Goal: Task Accomplishment & Management: Complete application form

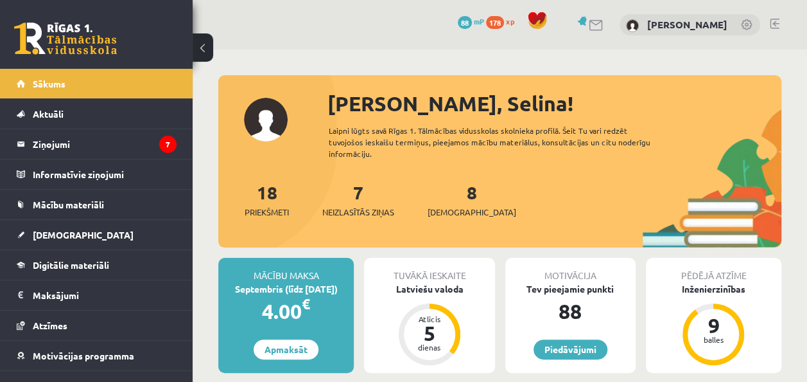
click at [459, 194] on div "8 Ieskaites" at bounding box center [472, 199] width 89 height 40
click at [450, 194] on link "8 Ieskaites" at bounding box center [472, 199] width 89 height 38
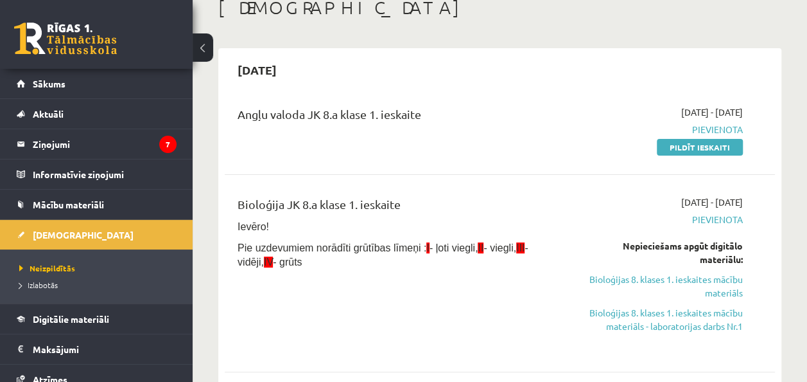
scroll to position [59, 0]
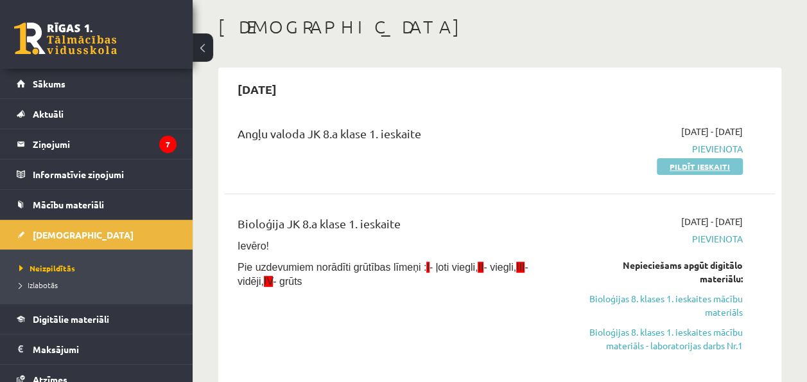
click at [726, 164] on link "Pildīt ieskaiti" at bounding box center [700, 166] width 86 height 17
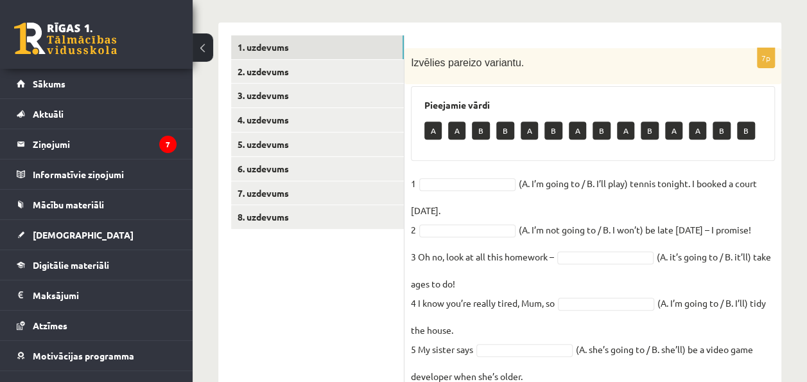
scroll to position [197, 0]
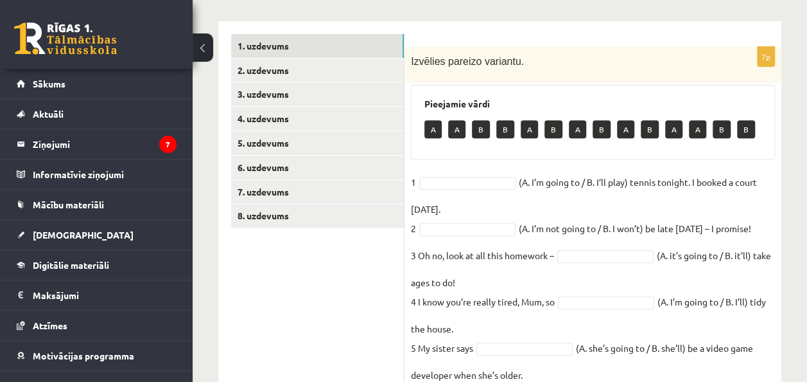
drag, startPoint x: 457, startPoint y: 121, endPoint x: 456, endPoint y: 145, distance: 23.2
click at [456, 145] on div "Pieejamie vārdi A A B B A B A B A B A A B B" at bounding box center [593, 122] width 364 height 75
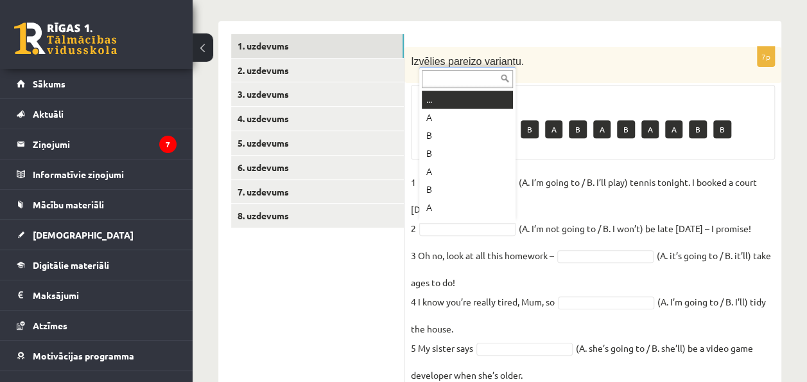
drag, startPoint x: 447, startPoint y: 232, endPoint x: 435, endPoint y: 227, distance: 12.7
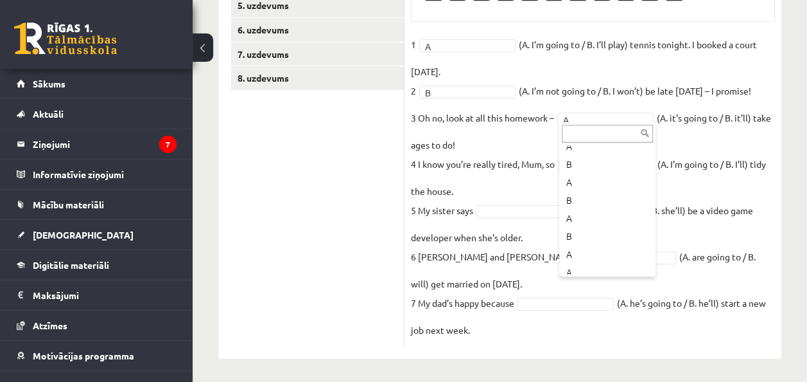
scroll to position [87, 0]
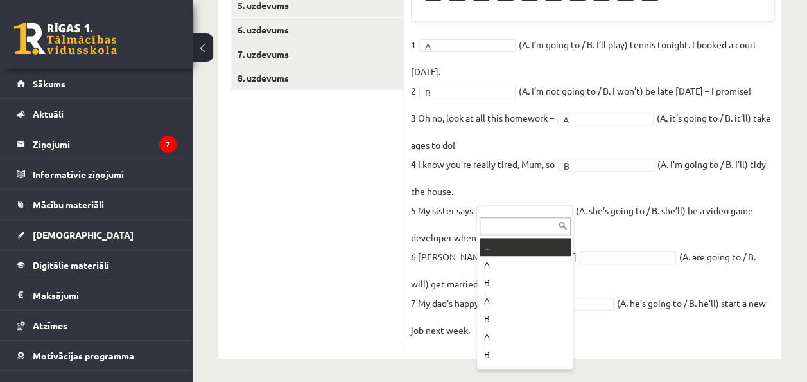
drag, startPoint x: 522, startPoint y: 209, endPoint x: 496, endPoint y: 203, distance: 26.5
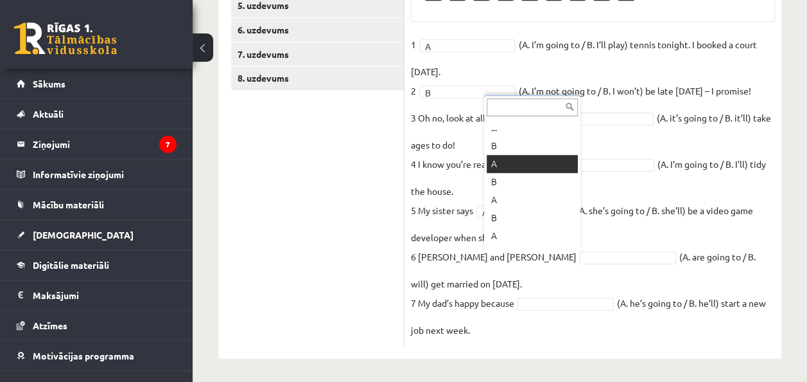
drag, startPoint x: 563, startPoint y: 253, endPoint x: 519, endPoint y: 162, distance: 100.5
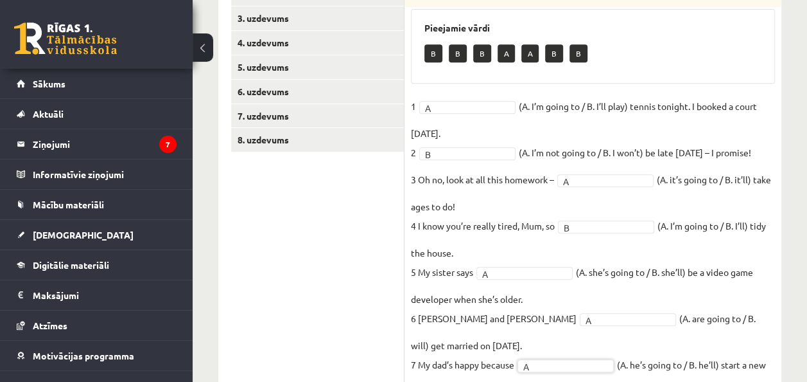
scroll to position [163, 0]
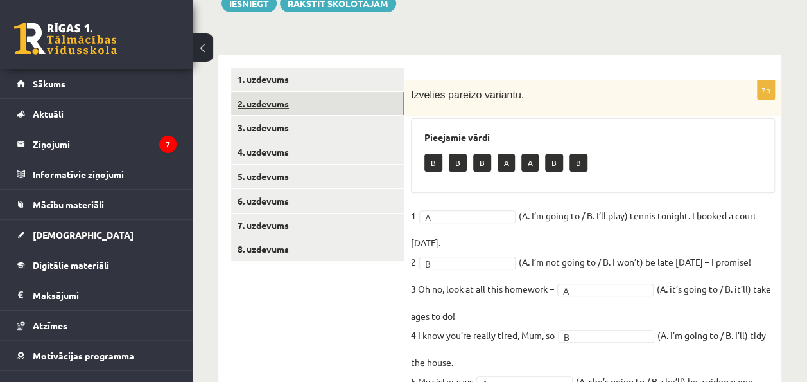
click at [362, 100] on link "2. uzdevums" at bounding box center [317, 104] width 173 height 24
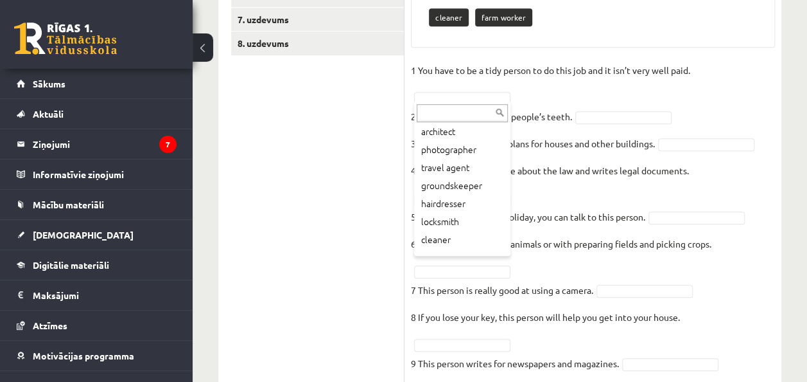
scroll to position [105, 0]
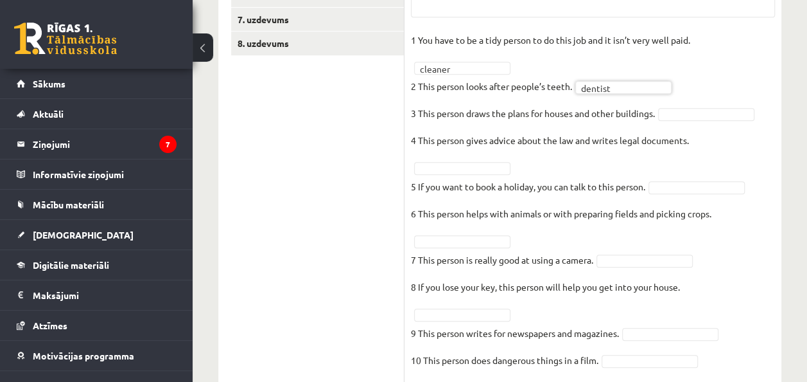
drag, startPoint x: 616, startPoint y: 159, endPoint x: 684, endPoint y: 114, distance: 81.2
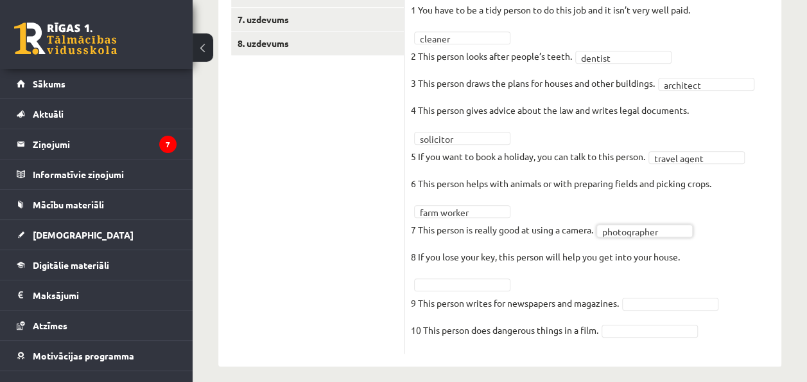
scroll to position [376, 0]
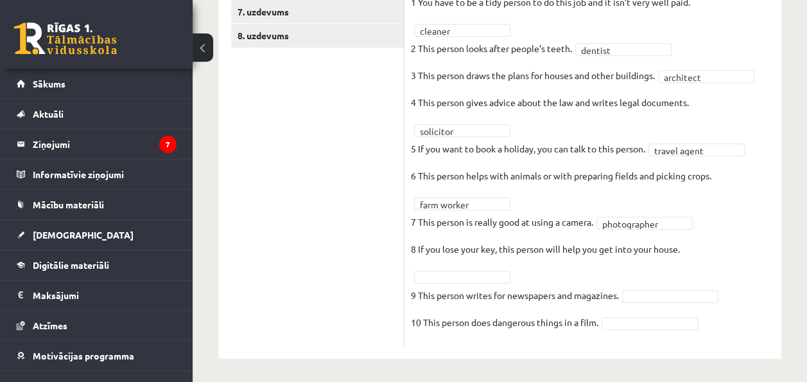
click at [678, 301] on fieldset "**********" at bounding box center [593, 165] width 364 height 347
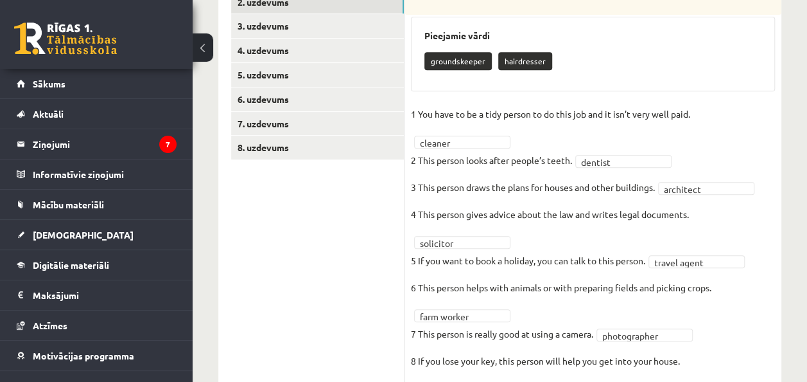
scroll to position [258, 0]
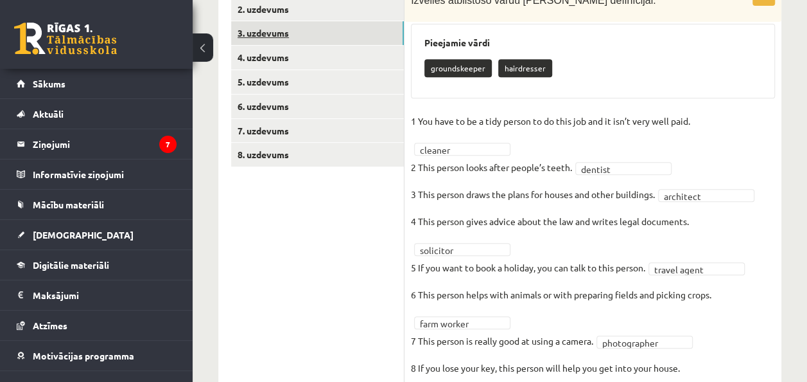
click at [324, 39] on link "3. uzdevums" at bounding box center [317, 33] width 173 height 24
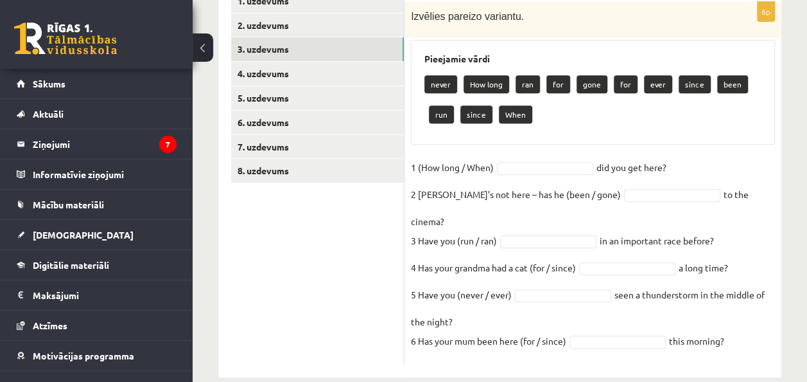
click at [544, 158] on fieldset "1 (How long / When) did you get here?   2 Sam’s not here – has he (been / gone)…" at bounding box center [593, 257] width 364 height 200
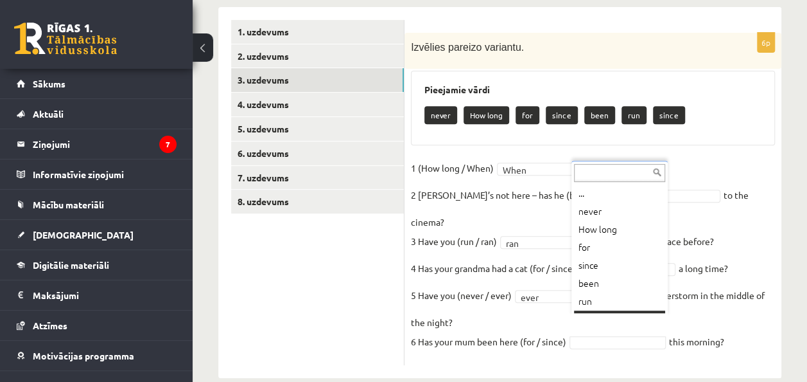
scroll to position [15, 0]
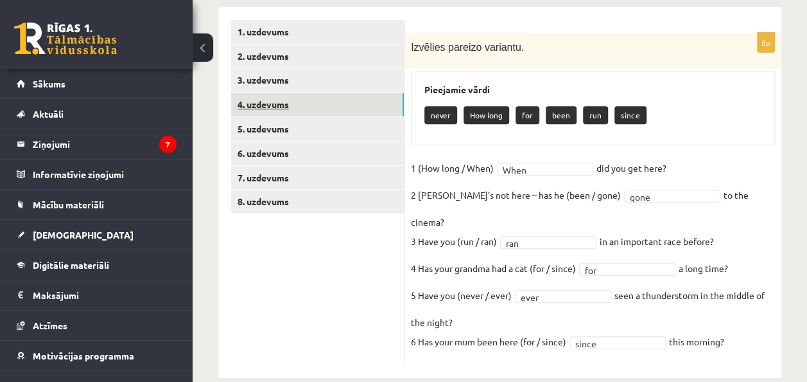
click at [310, 105] on link "4. uzdevums" at bounding box center [317, 104] width 173 height 24
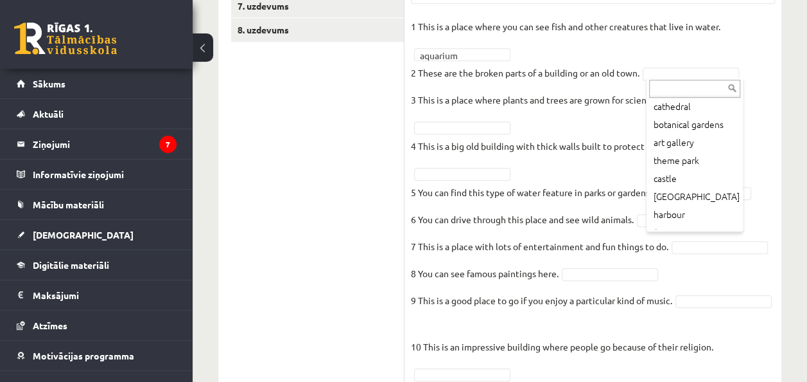
scroll to position [69, 0]
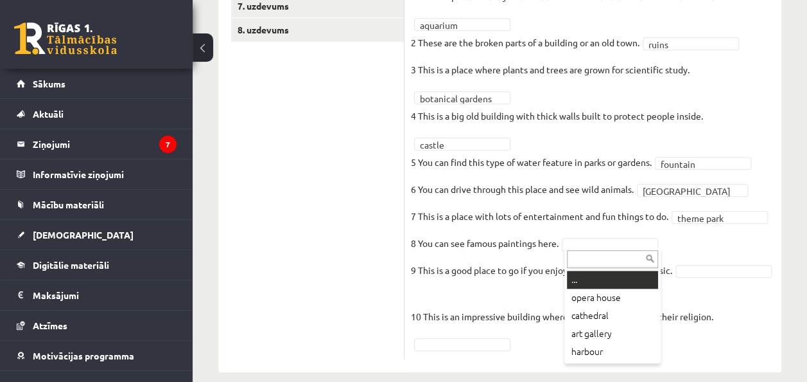
drag, startPoint x: 642, startPoint y: 247, endPoint x: 617, endPoint y: 331, distance: 87.2
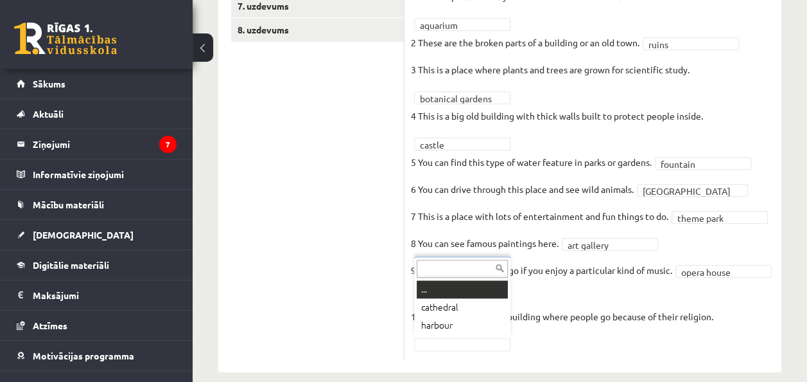
drag, startPoint x: 459, startPoint y: 239, endPoint x: 457, endPoint y: 340, distance: 101.5
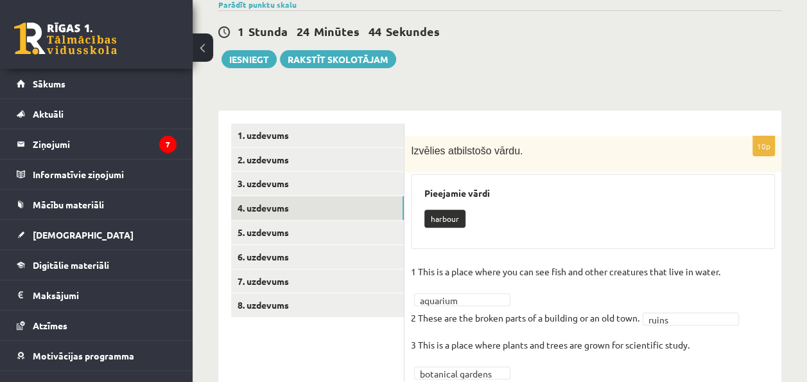
scroll to position [93, 0]
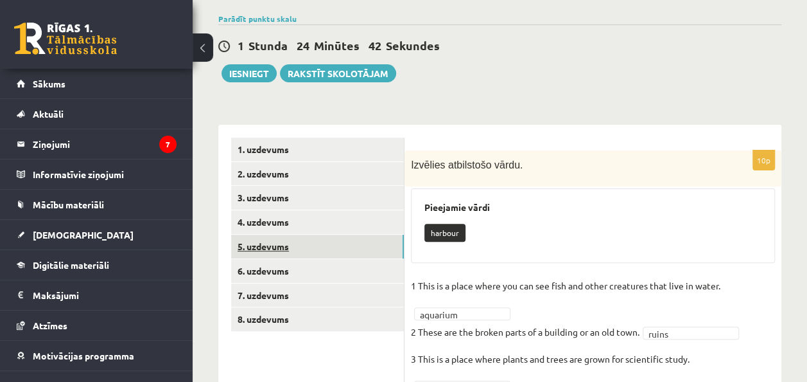
click at [301, 246] on link "5. uzdevums" at bounding box center [317, 246] width 173 height 24
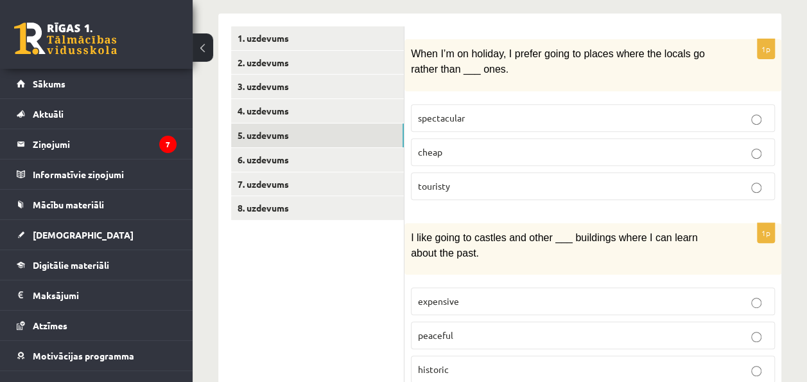
scroll to position [208, 0]
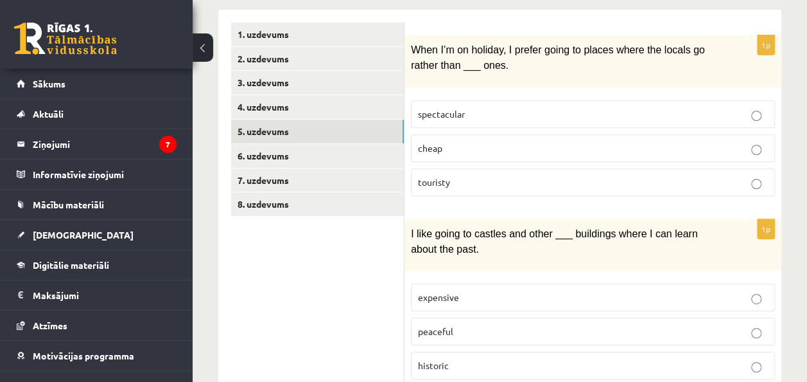
click at [756, 175] on p "touristy" at bounding box center [593, 181] width 350 height 13
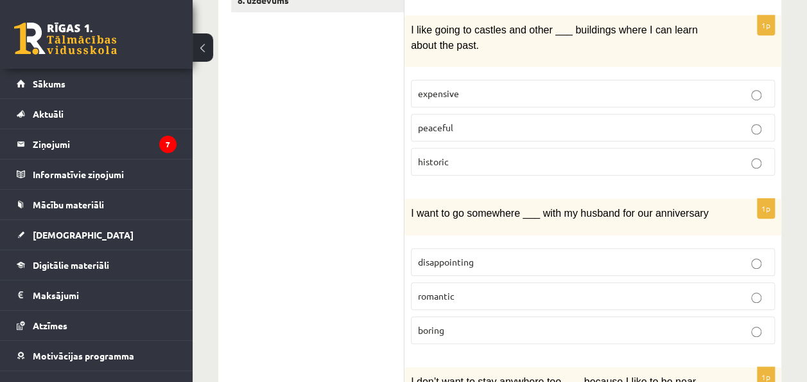
scroll to position [413, 0]
click at [601, 161] on label "historic" at bounding box center [593, 160] width 364 height 28
drag, startPoint x: 688, startPoint y: 286, endPoint x: 523, endPoint y: 299, distance: 165.5
click at [523, 299] on fieldset "disappointing romantic boring" at bounding box center [593, 293] width 364 height 106
click at [518, 288] on p "romantic" at bounding box center [593, 294] width 350 height 13
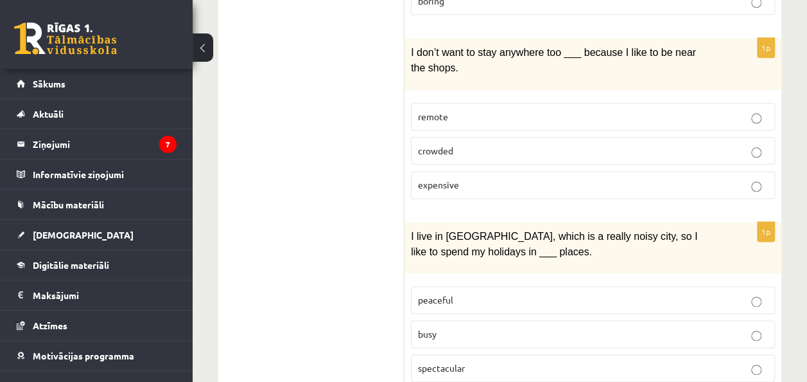
scroll to position [742, 0]
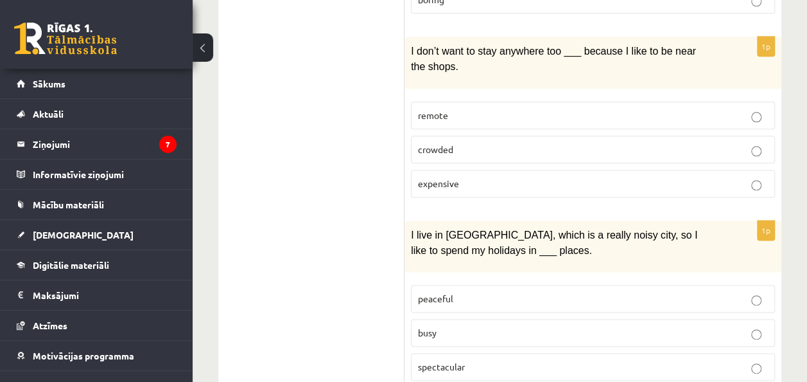
click at [652, 109] on p "remote" at bounding box center [593, 115] width 350 height 13
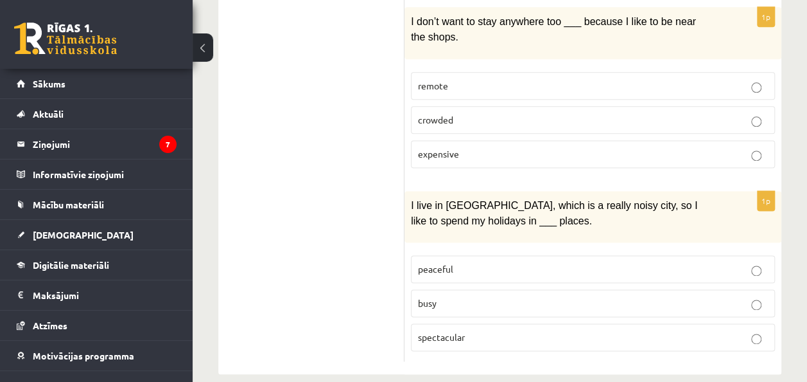
click at [724, 264] on label "peaceful" at bounding box center [593, 269] width 364 height 28
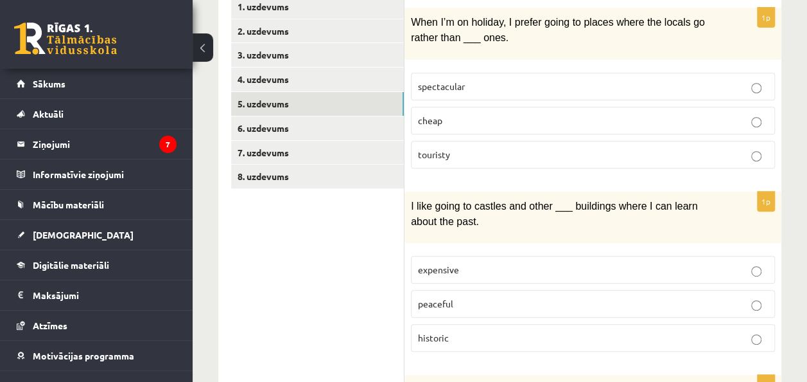
scroll to position [222, 0]
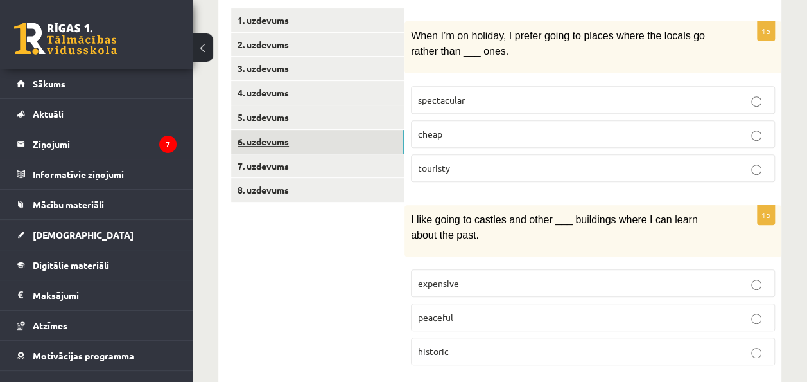
click at [330, 133] on link "6. uzdevums" at bounding box center [317, 142] width 173 height 24
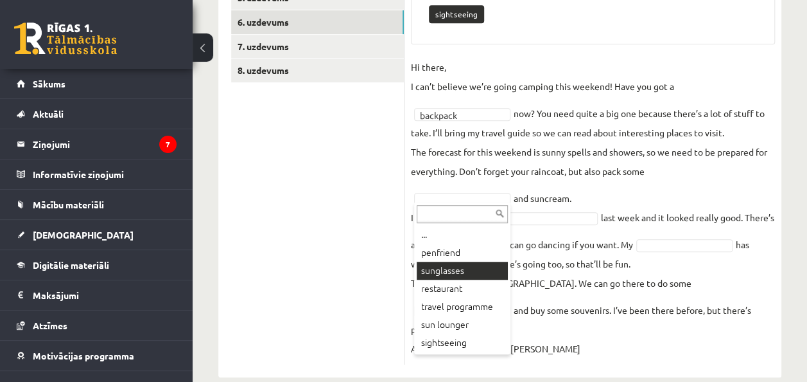
scroll to position [311, 0]
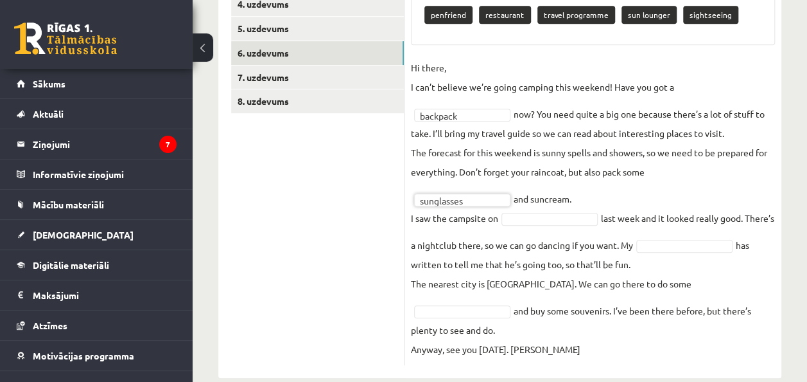
drag, startPoint x: 492, startPoint y: 274, endPoint x: 353, endPoint y: 191, distance: 162.1
click at [353, 191] on ul "1. uzdevums 2. uzdevums 3. uzdevums 4. uzdevums 5. uzdevums 6. uzdevums 7. uzde…" at bounding box center [317, 142] width 173 height 445
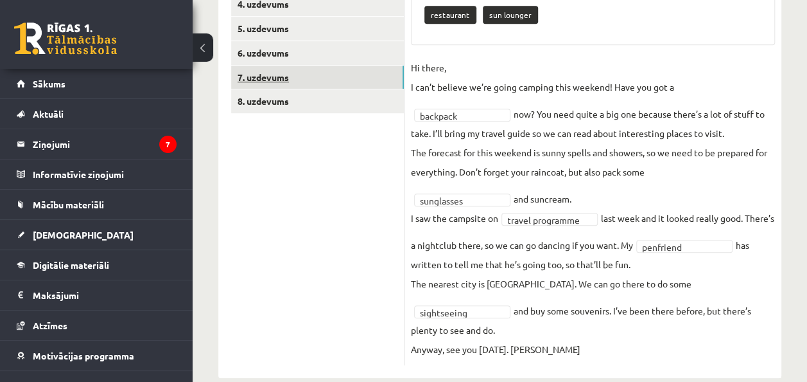
click at [320, 72] on link "7. uzdevums" at bounding box center [317, 78] width 173 height 24
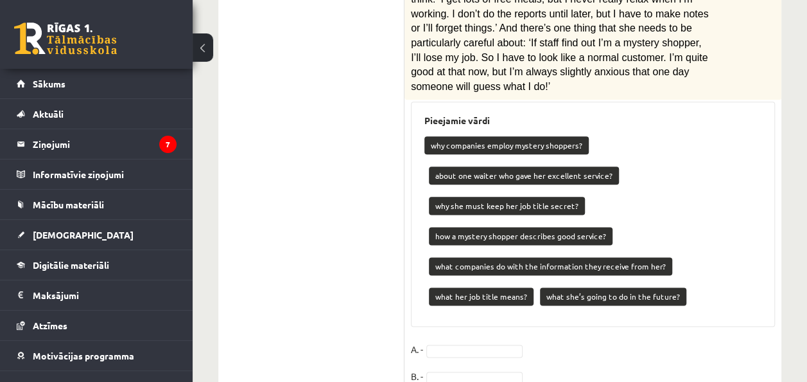
scroll to position [738, 0]
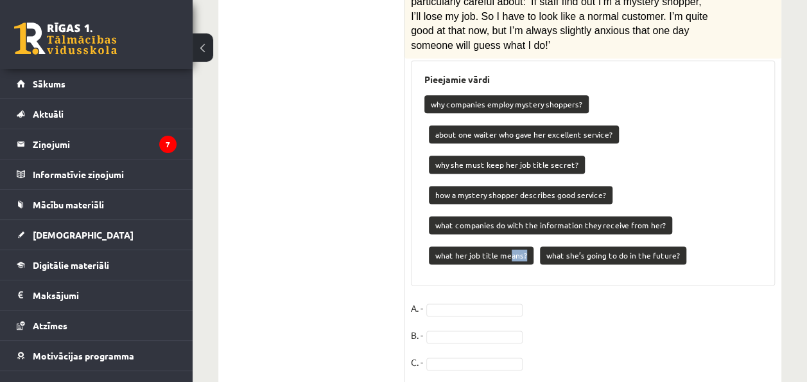
drag, startPoint x: 507, startPoint y: 155, endPoint x: 496, endPoint y: 183, distance: 30.5
click at [496, 183] on div "Pieejamie vārdi why companies employ mystery shoppers? about one waiter who gav…" at bounding box center [593, 172] width 364 height 225
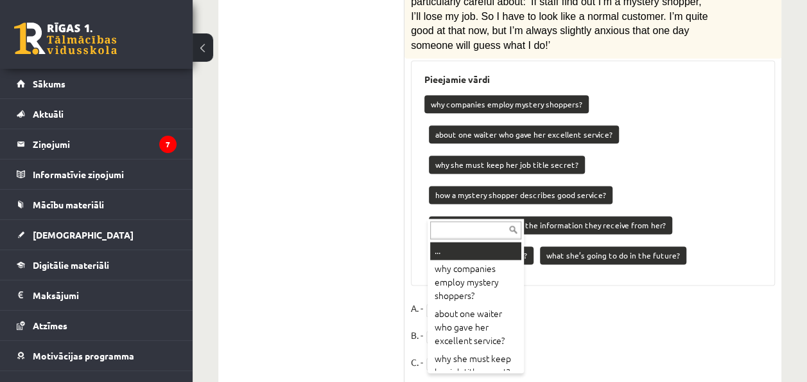
drag, startPoint x: 496, startPoint y: 183, endPoint x: 455, endPoint y: 211, distance: 49.9
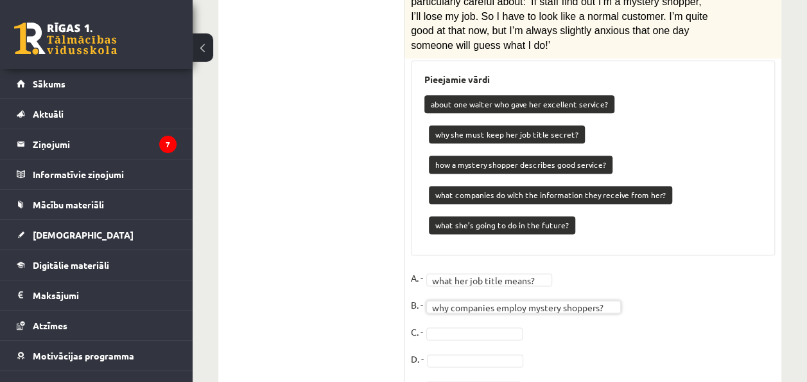
scroll to position [708, 0]
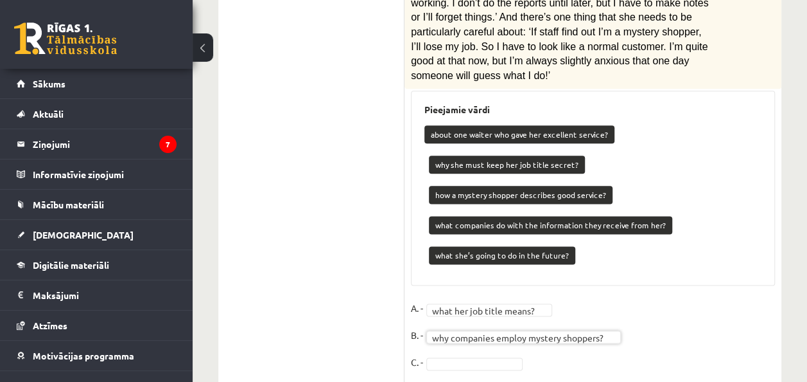
drag, startPoint x: 812, startPoint y: 270, endPoint x: 807, endPoint y: 286, distance: 16.7
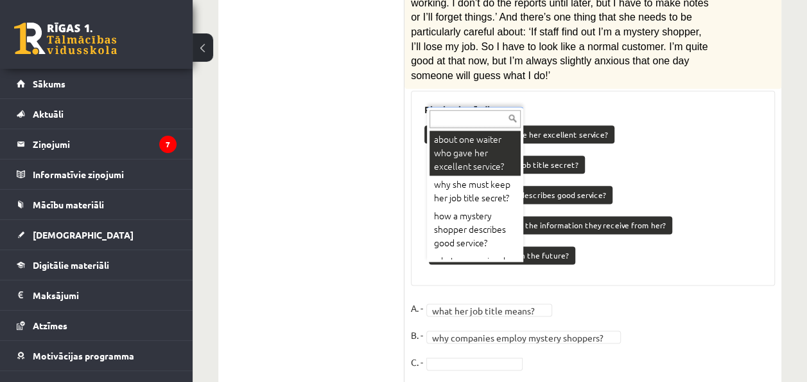
scroll to position [678, 0]
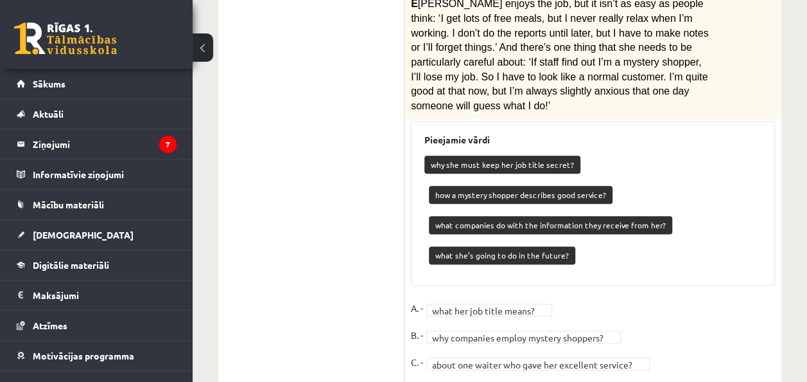
drag, startPoint x: 499, startPoint y: 149, endPoint x: 782, endPoint y: 213, distance: 290.4
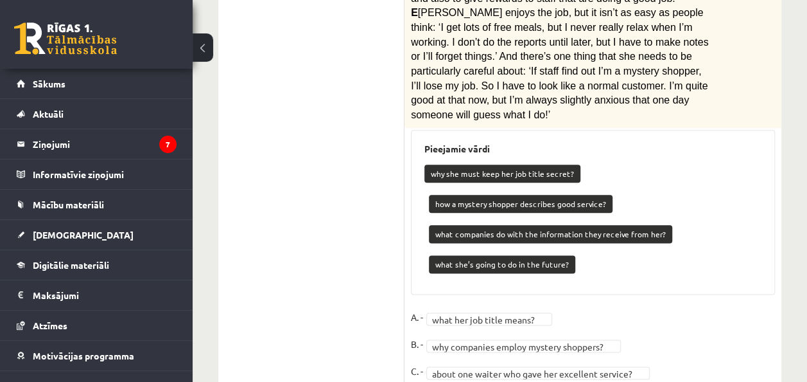
scroll to position [675, 0]
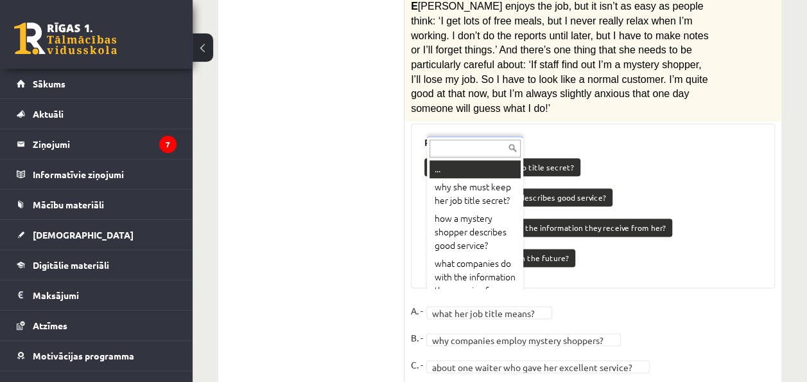
drag, startPoint x: 492, startPoint y: 292, endPoint x: 610, endPoint y: 340, distance: 127.0
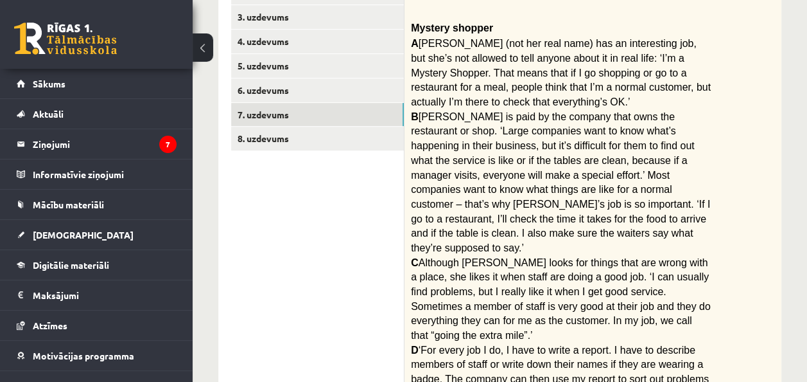
scroll to position [268, 0]
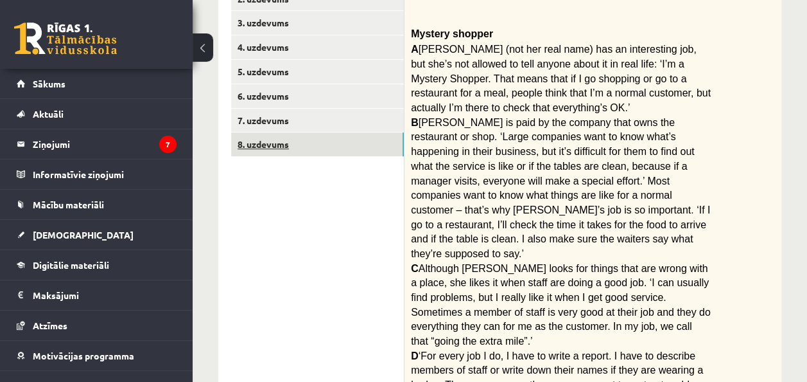
click at [314, 148] on link "8. uzdevums" at bounding box center [317, 144] width 173 height 24
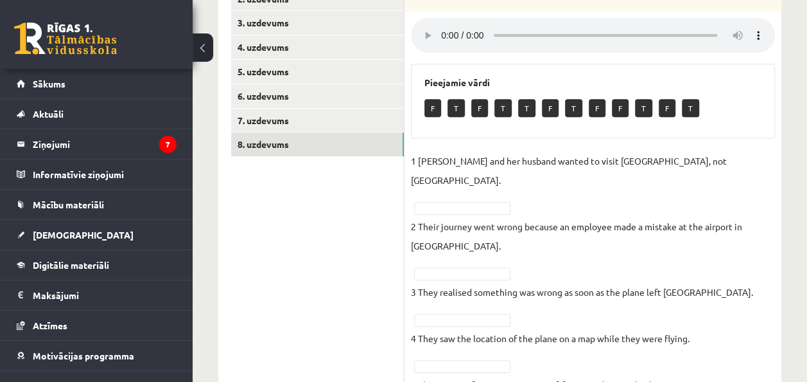
click at [471, 180] on fieldset "1 Sandy Valdivieso and her husband wanted to visit Africa, not Asia. 2 Their jo…" at bounding box center [593, 299] width 364 height 297
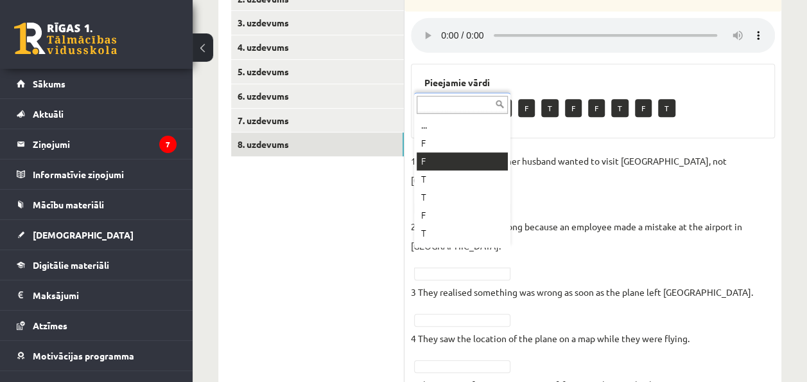
drag, startPoint x: 473, startPoint y: 253, endPoint x: 441, endPoint y: 157, distance: 101.1
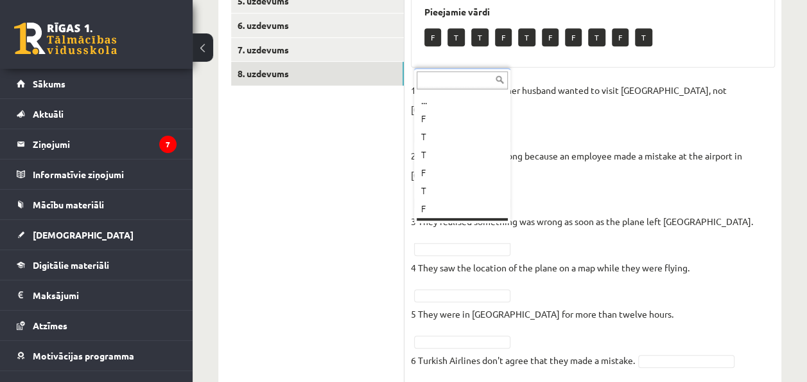
scroll to position [15, 0]
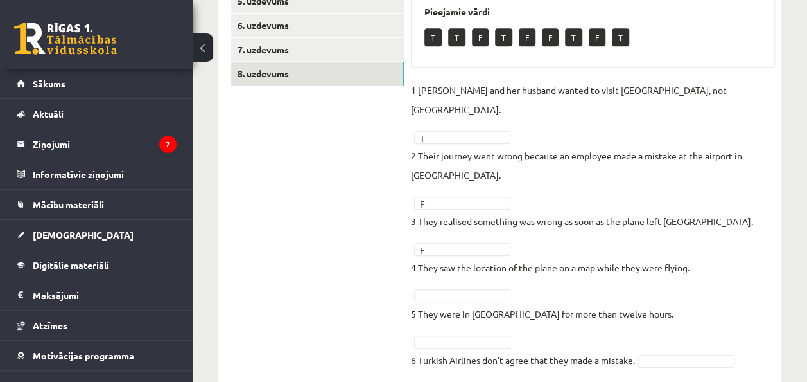
click at [476, 267] on fieldset "1 Sandy Valdivieso and her husband wanted to visit Africa, not Asia. T * 2 Thei…" at bounding box center [593, 228] width 364 height 297
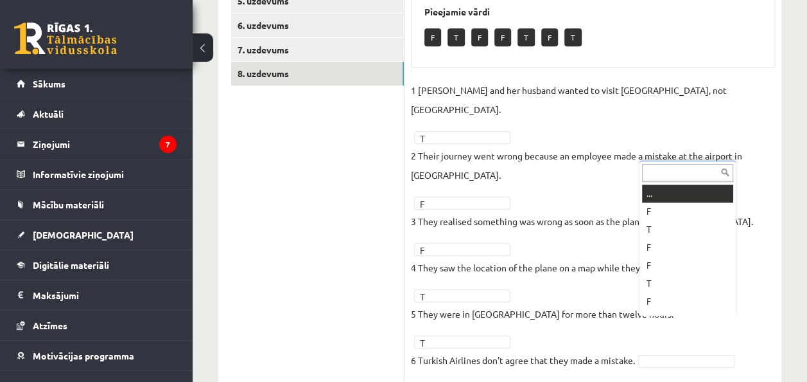
drag, startPoint x: 657, startPoint y: 316, endPoint x: 658, endPoint y: 330, distance: 14.1
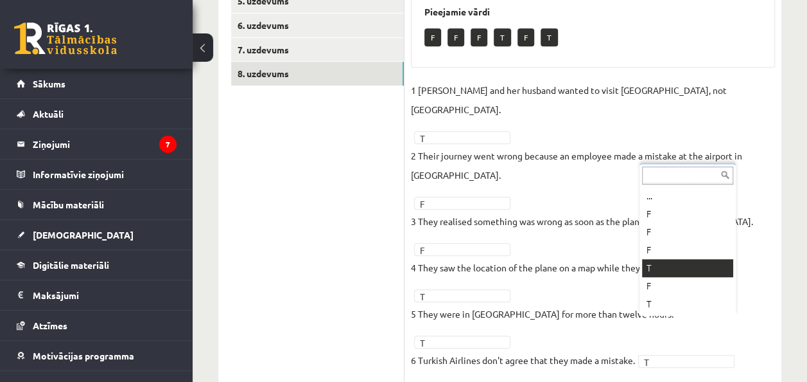
drag, startPoint x: 665, startPoint y: 316, endPoint x: 667, endPoint y: 334, distance: 18.0
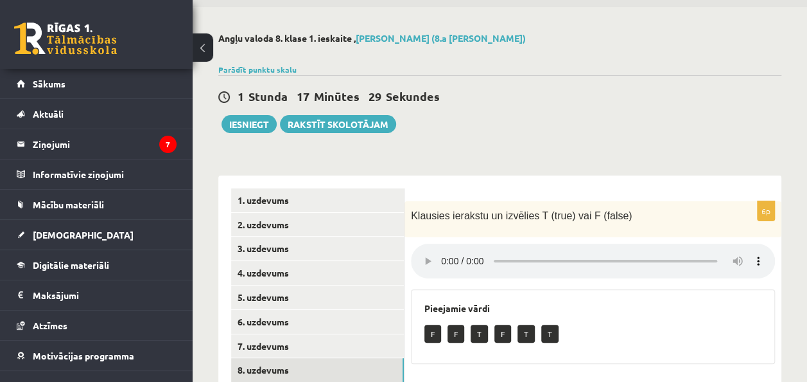
scroll to position [31, 0]
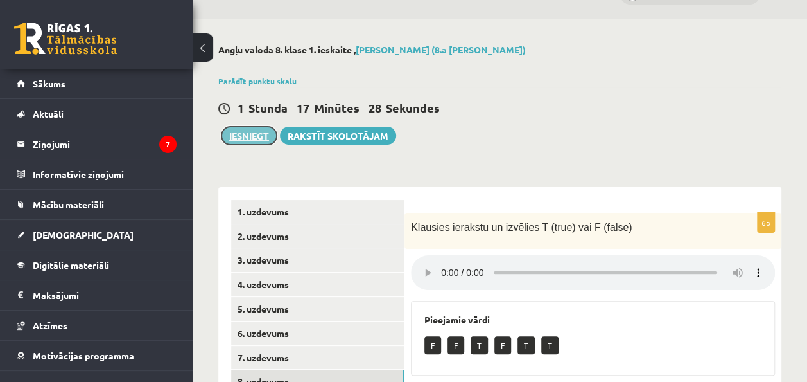
click at [248, 134] on button "Iesniegt" at bounding box center [249, 136] width 55 height 18
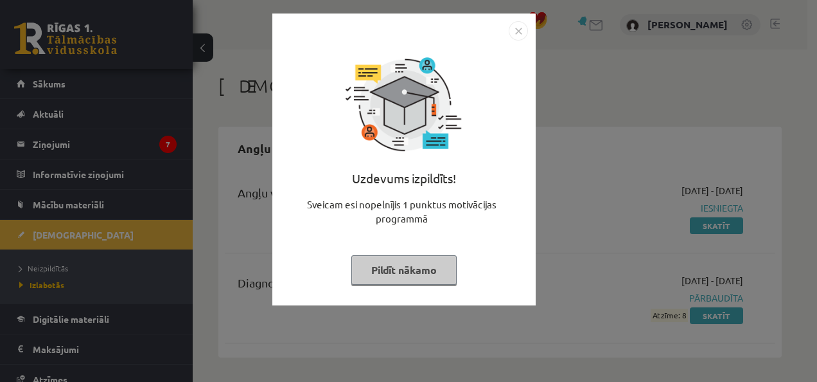
click at [516, 30] on img "Close" at bounding box center [518, 30] width 19 height 19
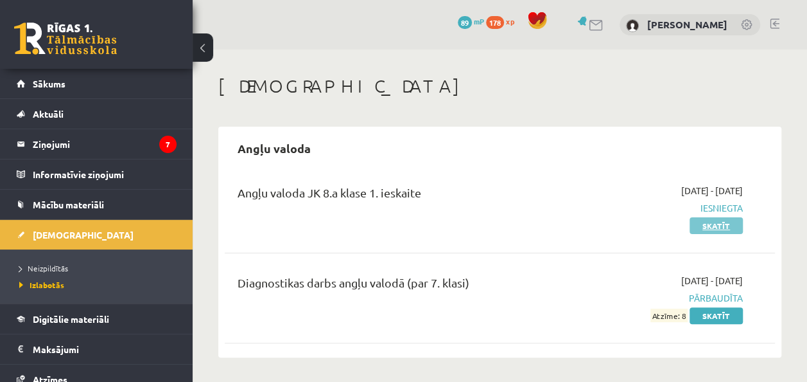
click at [721, 220] on link "Skatīt" at bounding box center [716, 225] width 53 height 17
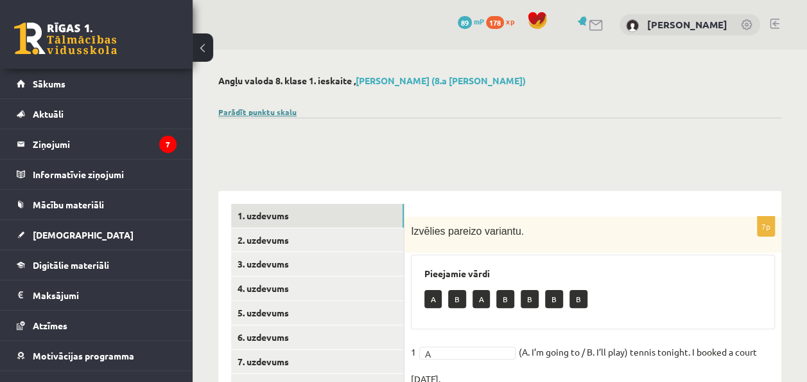
click at [270, 110] on link "Parādīt punktu skalu" at bounding box center [257, 112] width 78 height 10
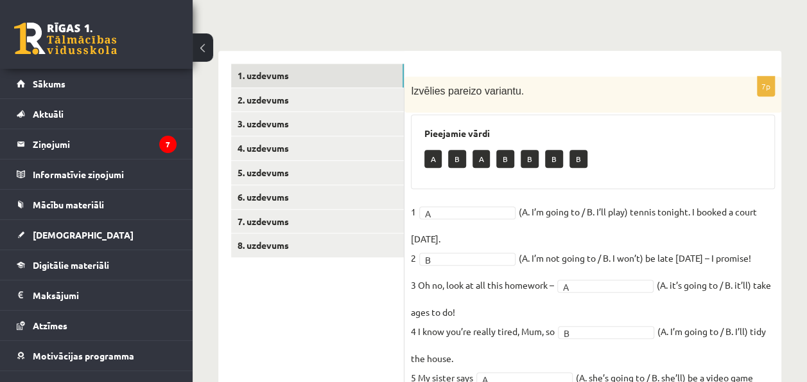
scroll to position [435, 0]
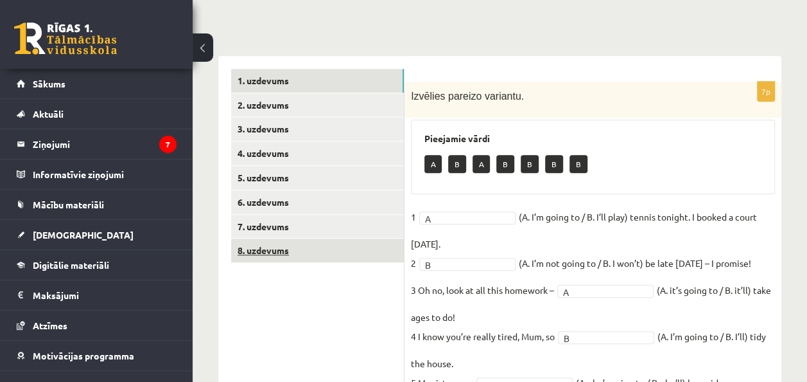
click at [334, 244] on link "8. uzdevums" at bounding box center [317, 250] width 173 height 24
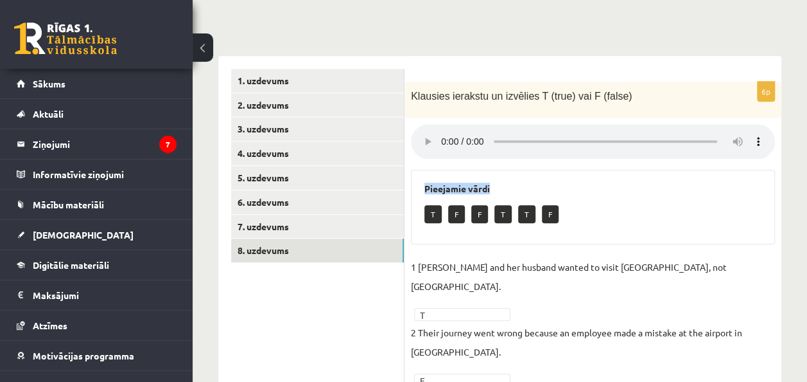
drag, startPoint x: 805, startPoint y: 181, endPoint x: 803, endPoint y: 110, distance: 70.7
click at [803, 110] on div "Angļu valoda 8. [PERSON_NAME] 1. ieskaite , [PERSON_NAME] Zaglula (8.a [PERSON_…" at bounding box center [500, 180] width 615 height 1132
drag, startPoint x: 803, startPoint y: 110, endPoint x: 806, endPoint y: 159, distance: 48.9
click at [806, 159] on div "Angļu valoda 8. [PERSON_NAME] 1. ieskaite , [PERSON_NAME] Zaglula (8.a [PERSON_…" at bounding box center [500, 180] width 615 height 1132
drag, startPoint x: 806, startPoint y: 159, endPoint x: 789, endPoint y: 184, distance: 29.9
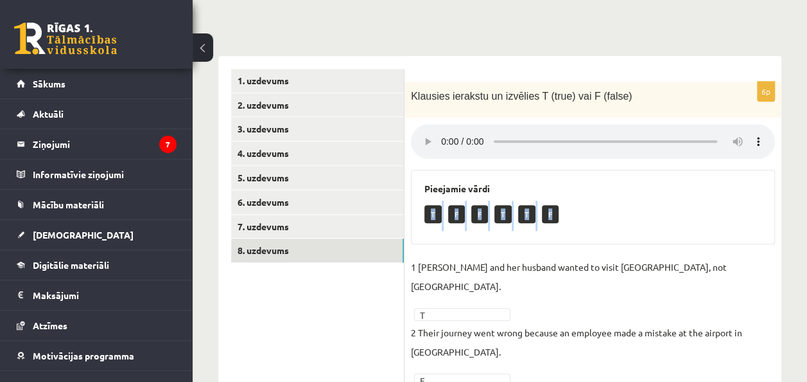
click at [789, 184] on div "Angļu valoda 8. [PERSON_NAME] 1. ieskaite , [PERSON_NAME] Zaglula (8.a [PERSON_…" at bounding box center [500, 180] width 615 height 1132
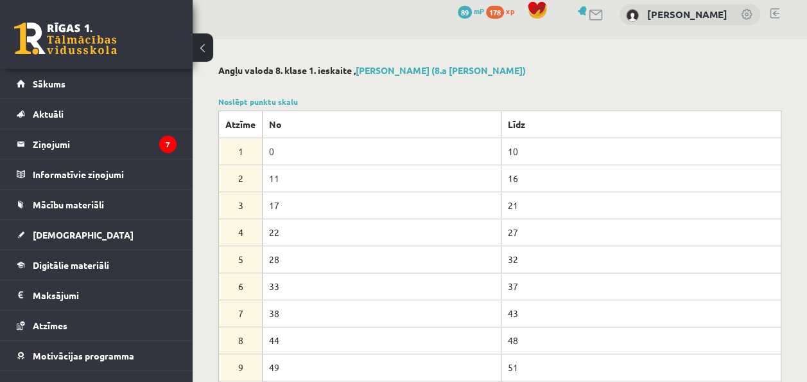
scroll to position [0, 0]
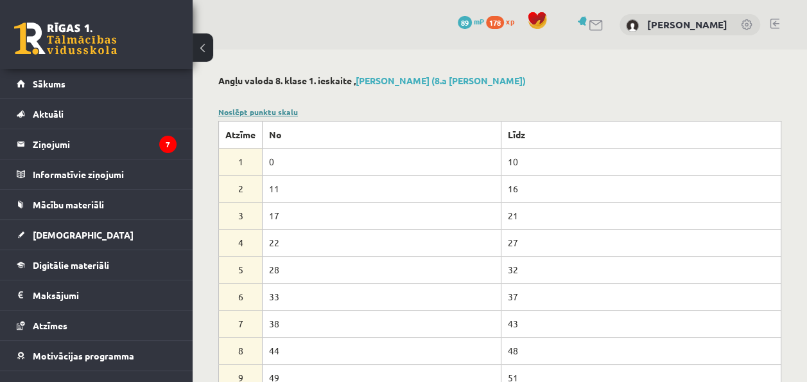
click at [230, 108] on link "Noslēpt punktu skalu" at bounding box center [258, 112] width 80 height 10
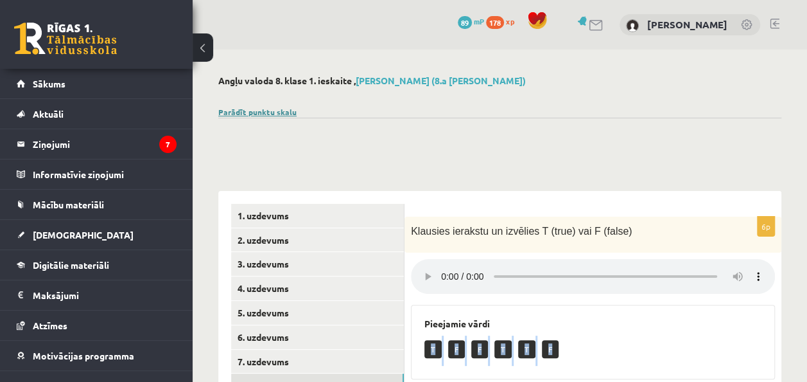
click at [259, 114] on link "Parādīt punktu skalu" at bounding box center [257, 112] width 78 height 10
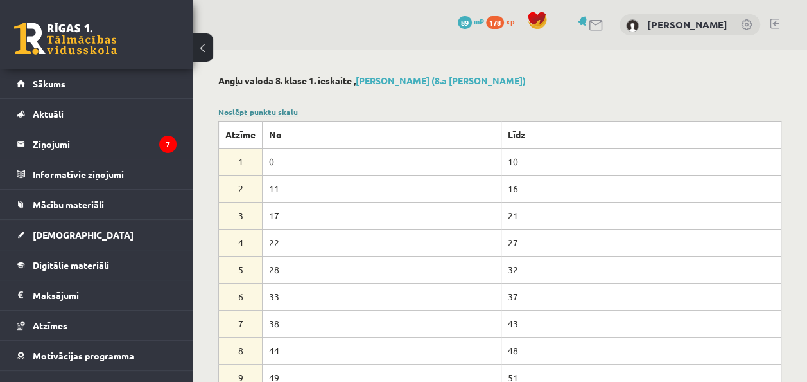
click at [249, 112] on link "Noslēpt punktu skalu" at bounding box center [258, 112] width 80 height 10
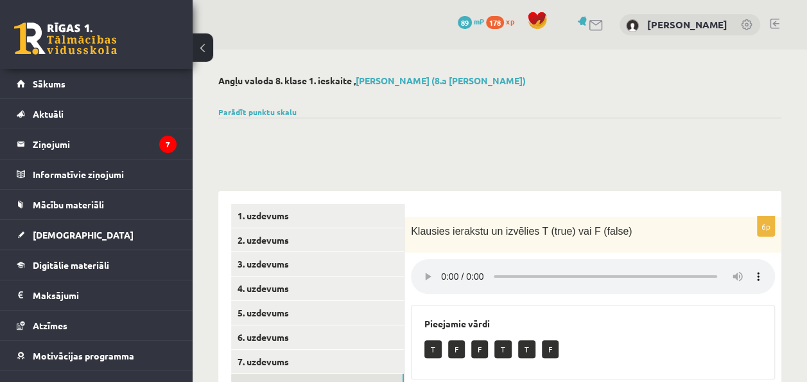
click at [294, 14] on div "0 Dāvanas 89 mP 178 xp [PERSON_NAME] Zaglula" at bounding box center [500, 24] width 615 height 49
click at [198, 45] on button at bounding box center [203, 47] width 21 height 28
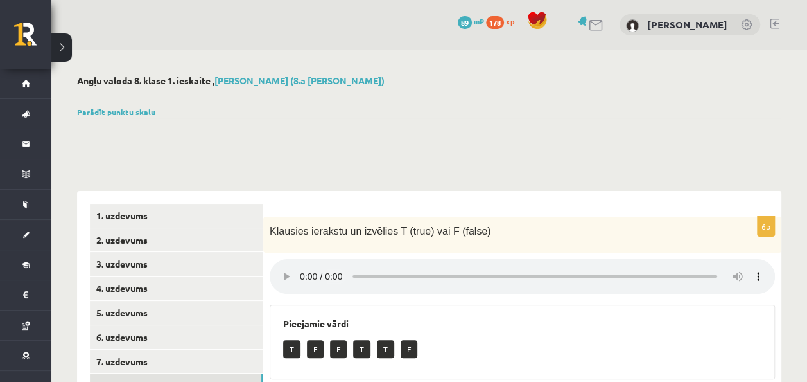
click at [62, 44] on button at bounding box center [61, 47] width 21 height 28
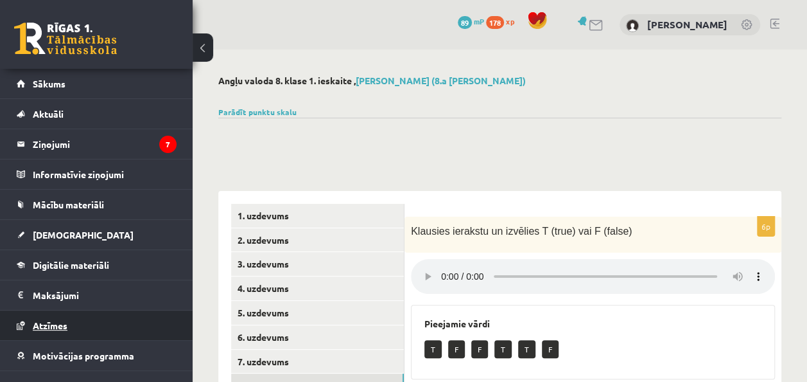
click at [52, 319] on span "Atzīmes" at bounding box center [50, 325] width 35 height 12
